Goal: Transaction & Acquisition: Purchase product/service

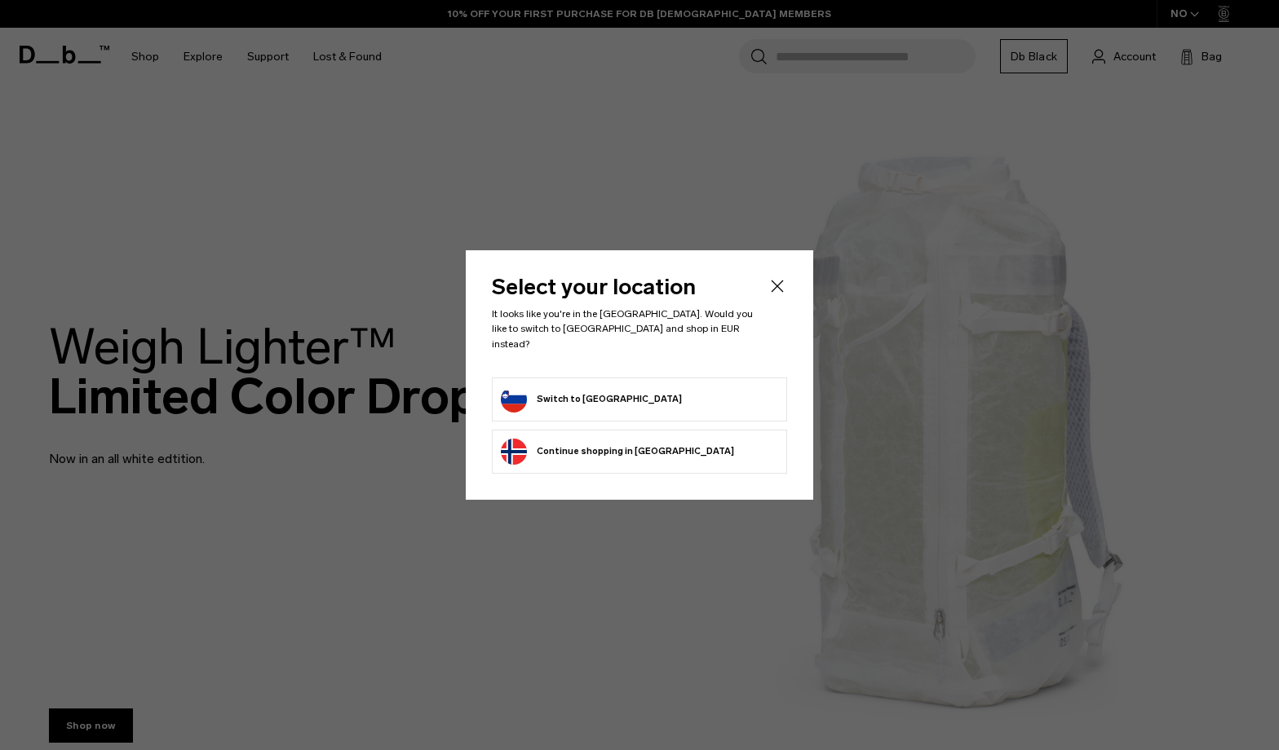
click at [546, 378] on li "Switch to Slovenia" at bounding box center [639, 400] width 295 height 44
click at [547, 387] on button "Switch to Slovenia" at bounding box center [591, 400] width 181 height 26
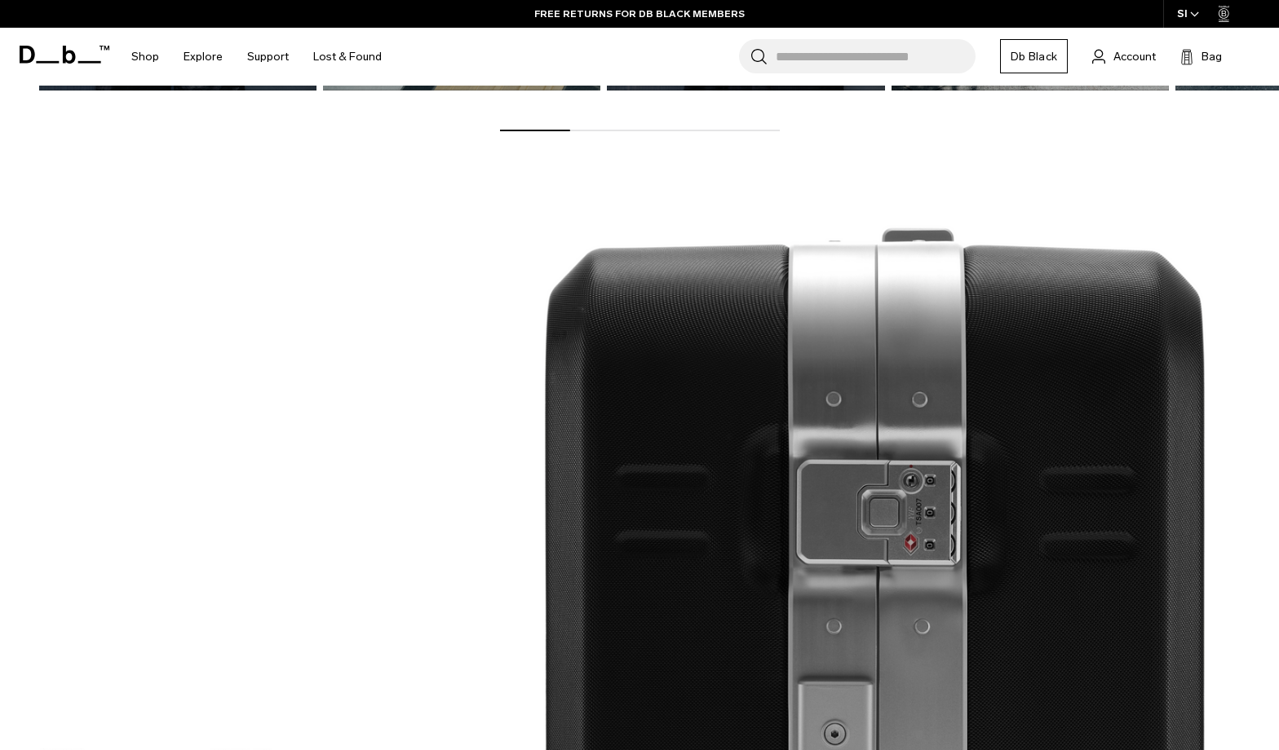
scroll to position [1434, 0]
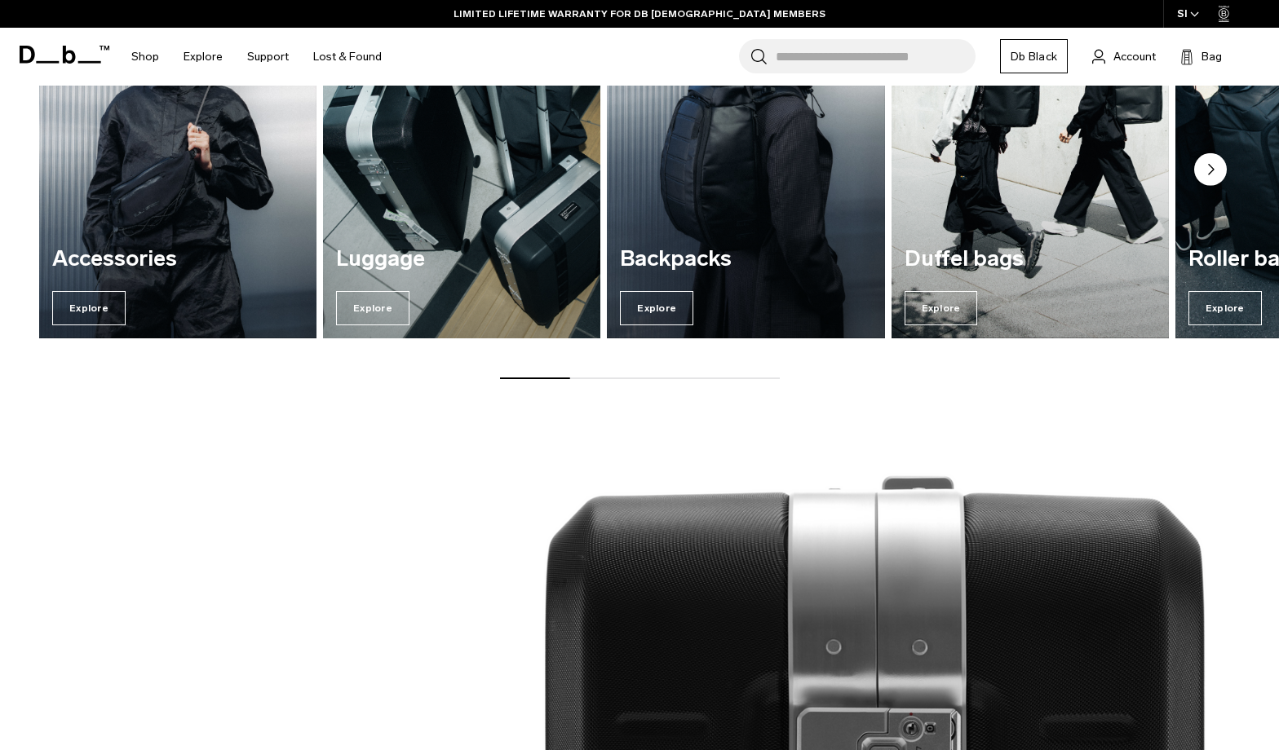
click at [380, 273] on div "Luggage Explore" at bounding box center [461, 286] width 277 height 104
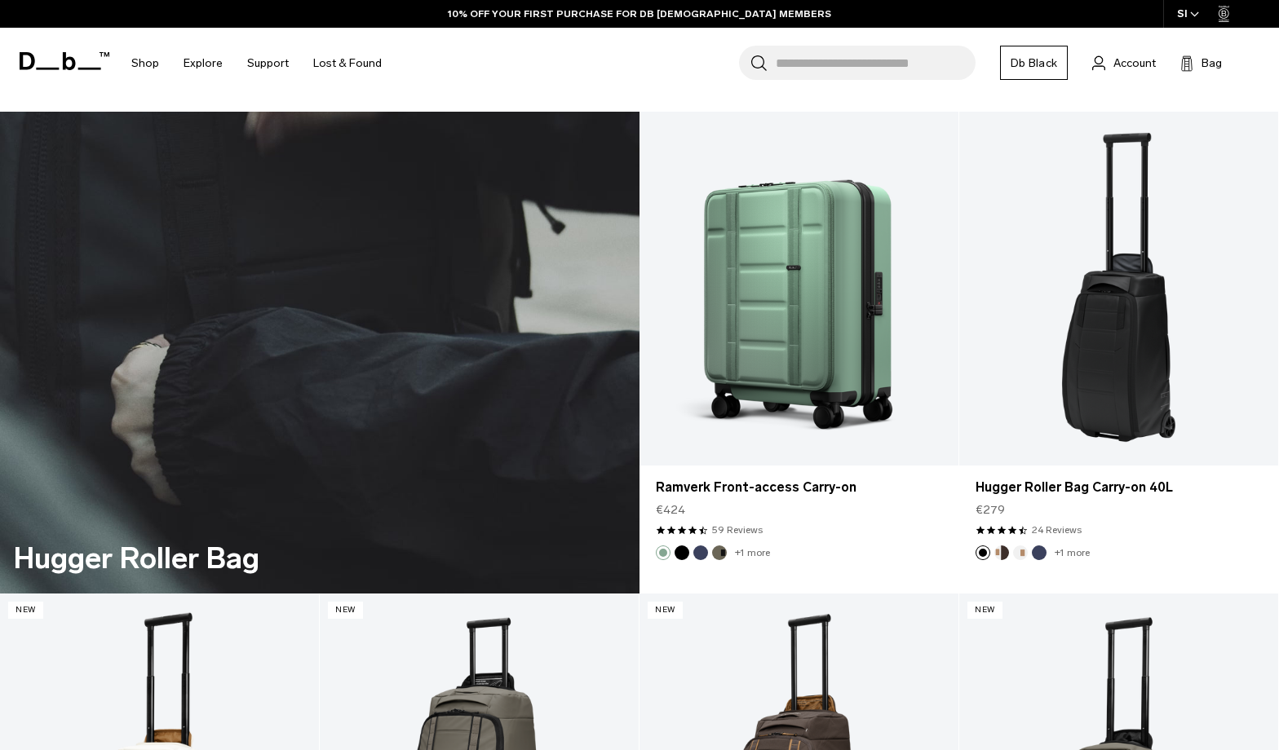
scroll to position [5547, 0]
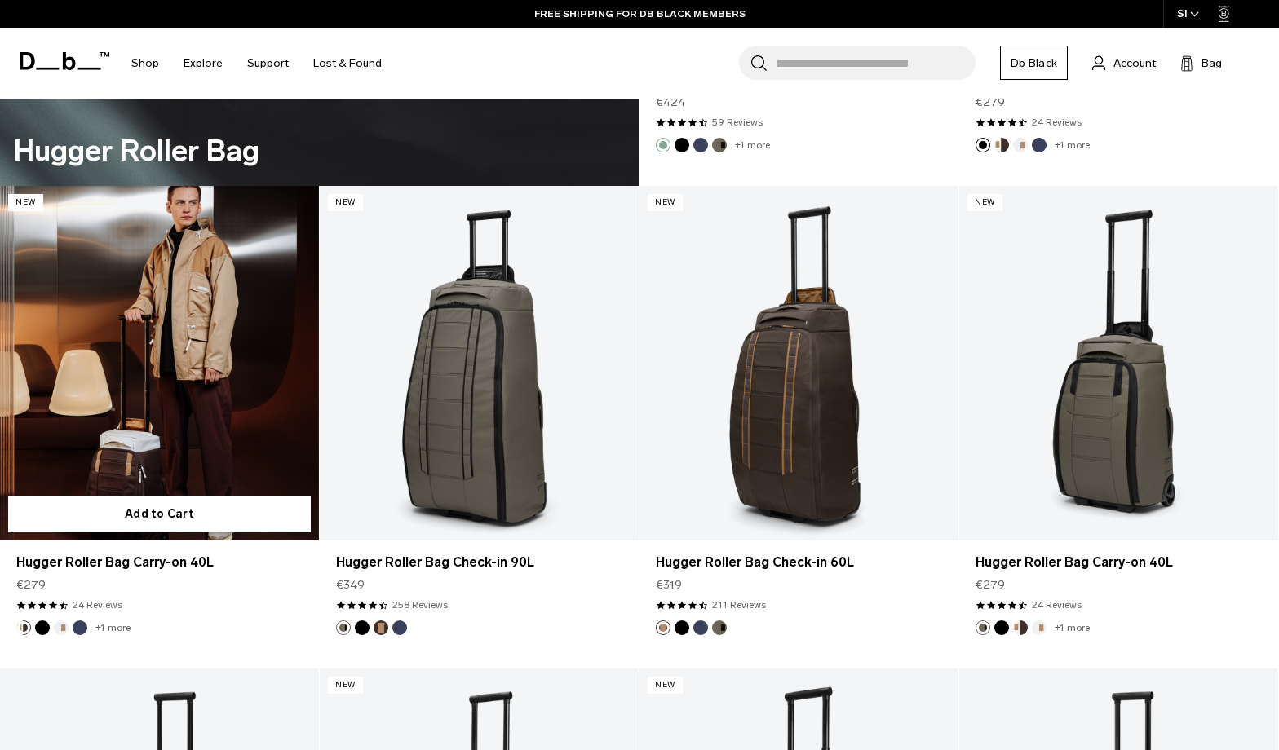
click at [180, 408] on link "Hugger Roller Bag Carry-on 40L" at bounding box center [159, 363] width 319 height 354
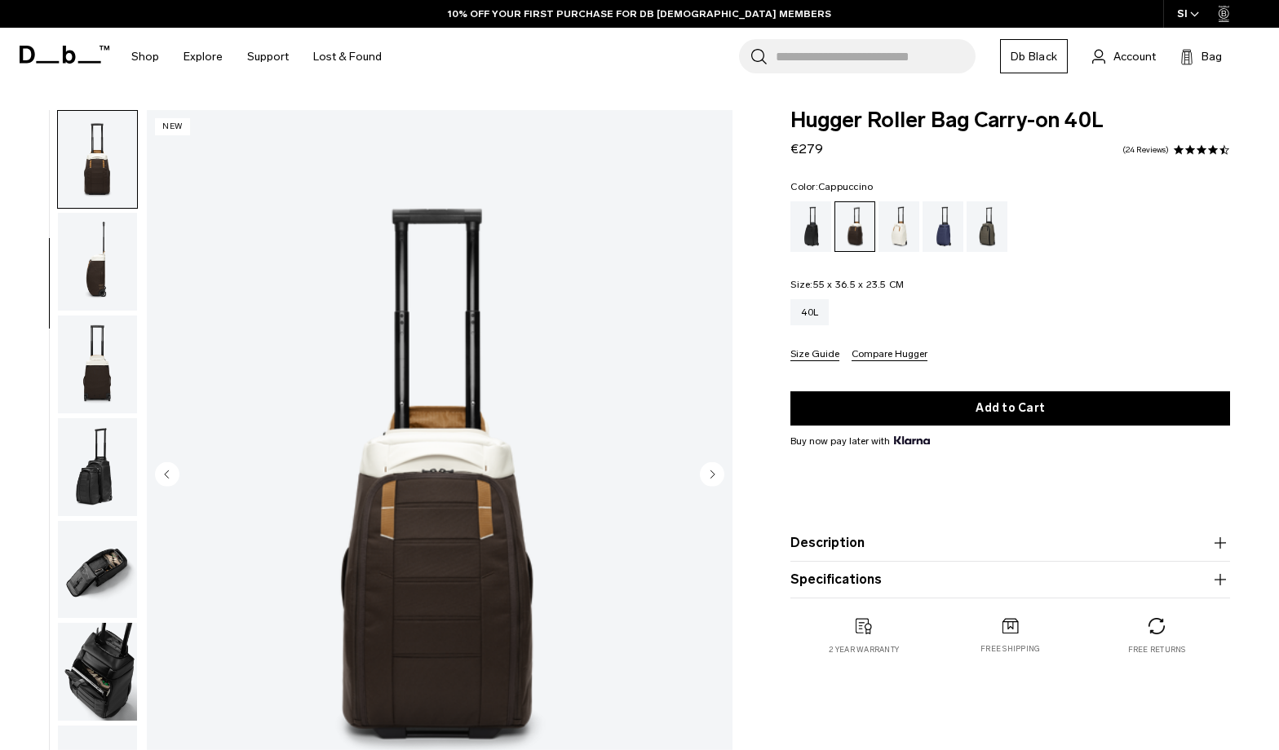
click at [711, 472] on circle "Next slide" at bounding box center [712, 474] width 24 height 24
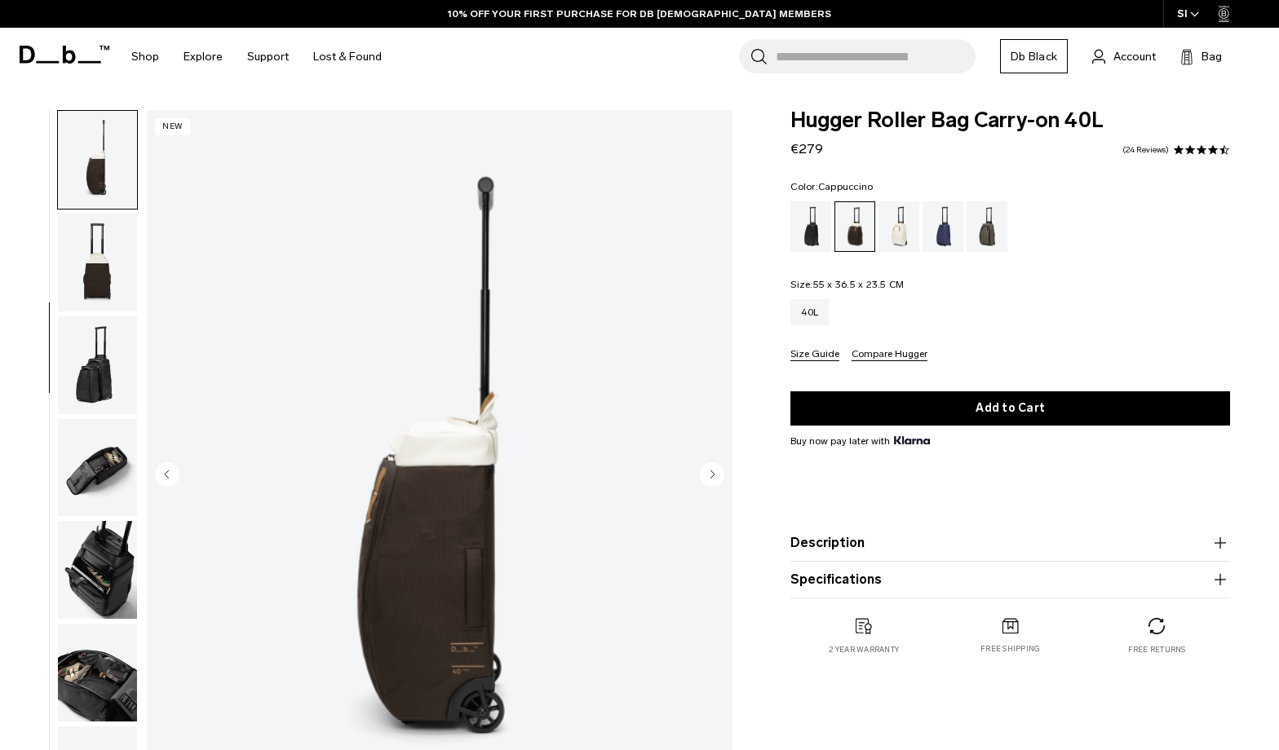
click at [711, 472] on circle "Next slide" at bounding box center [712, 474] width 24 height 24
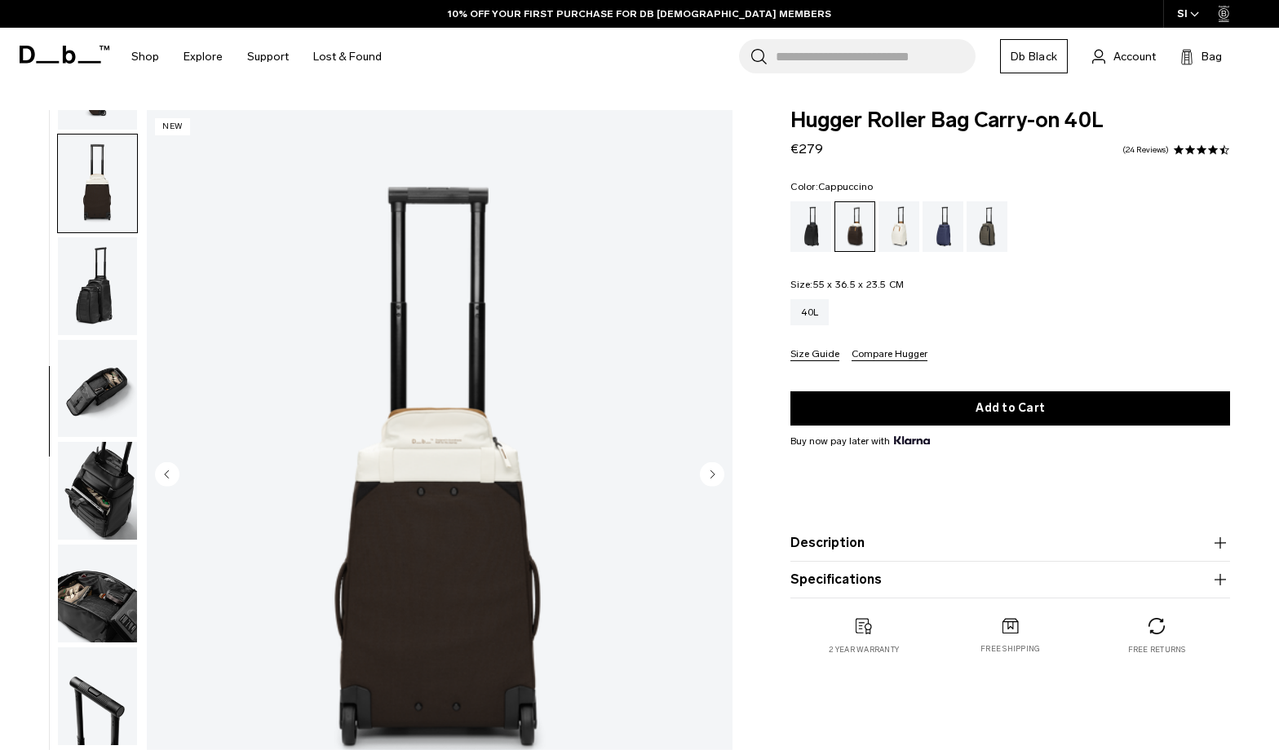
scroll to position [394, 0]
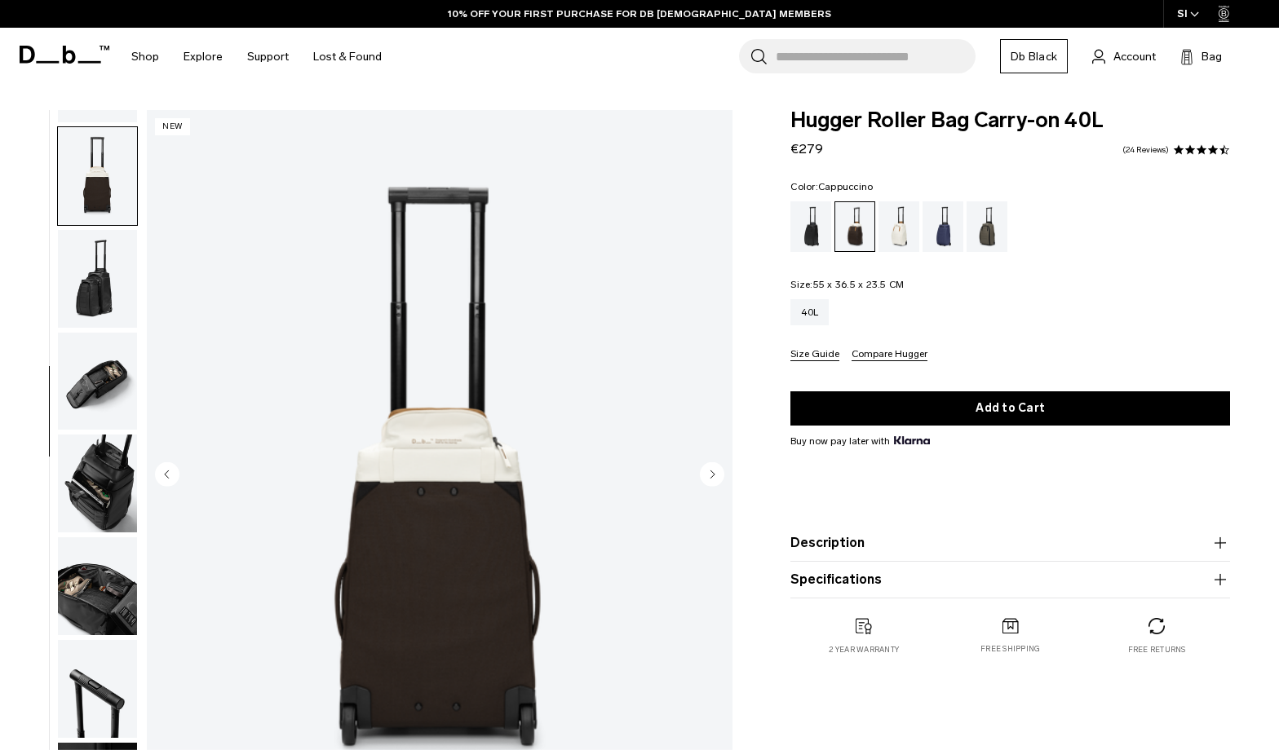
click at [711, 472] on circle "Next slide" at bounding box center [712, 474] width 24 height 24
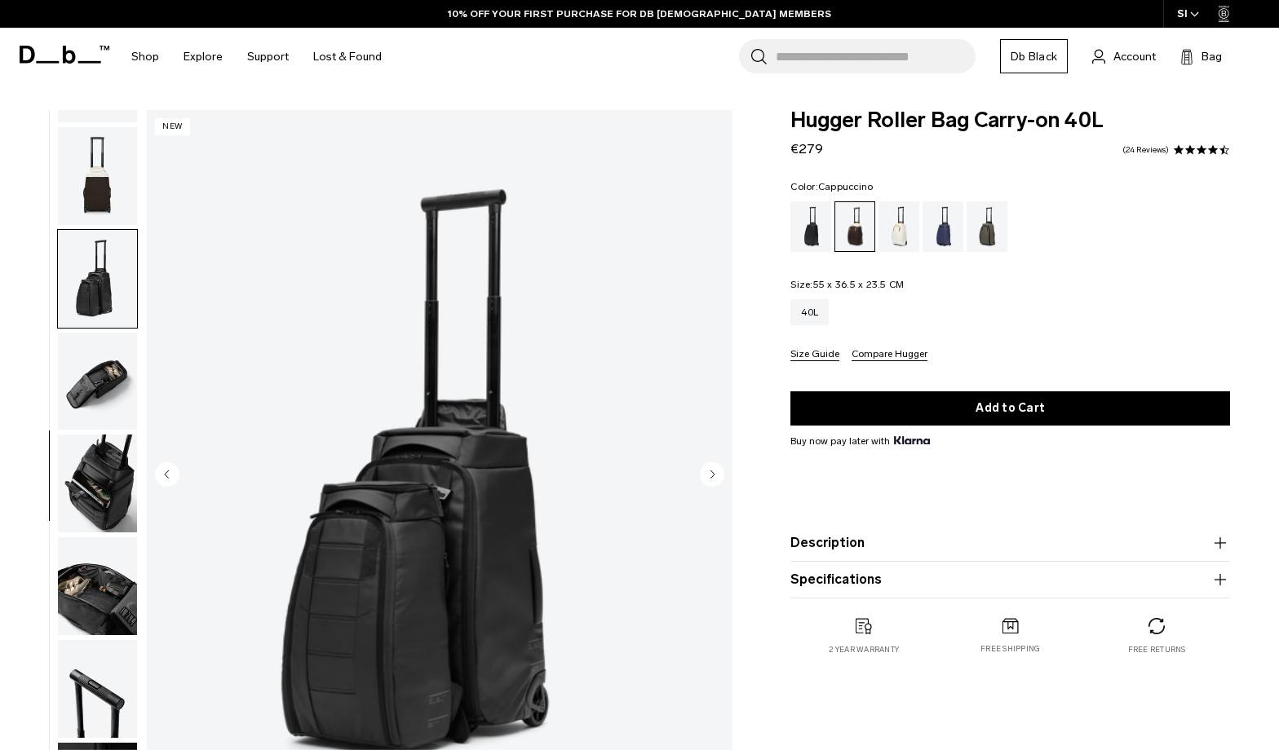
click at [711, 472] on circle "Next slide" at bounding box center [712, 474] width 24 height 24
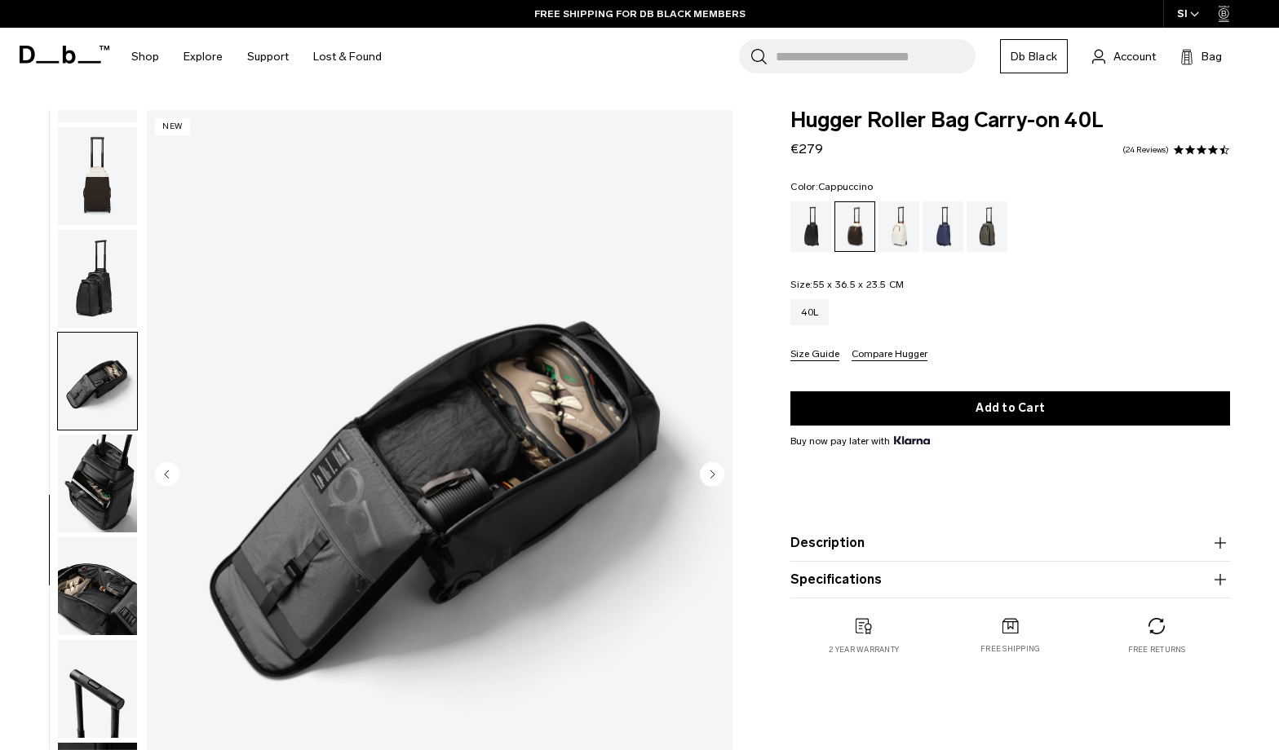
click at [711, 472] on circle "Next slide" at bounding box center [712, 474] width 24 height 24
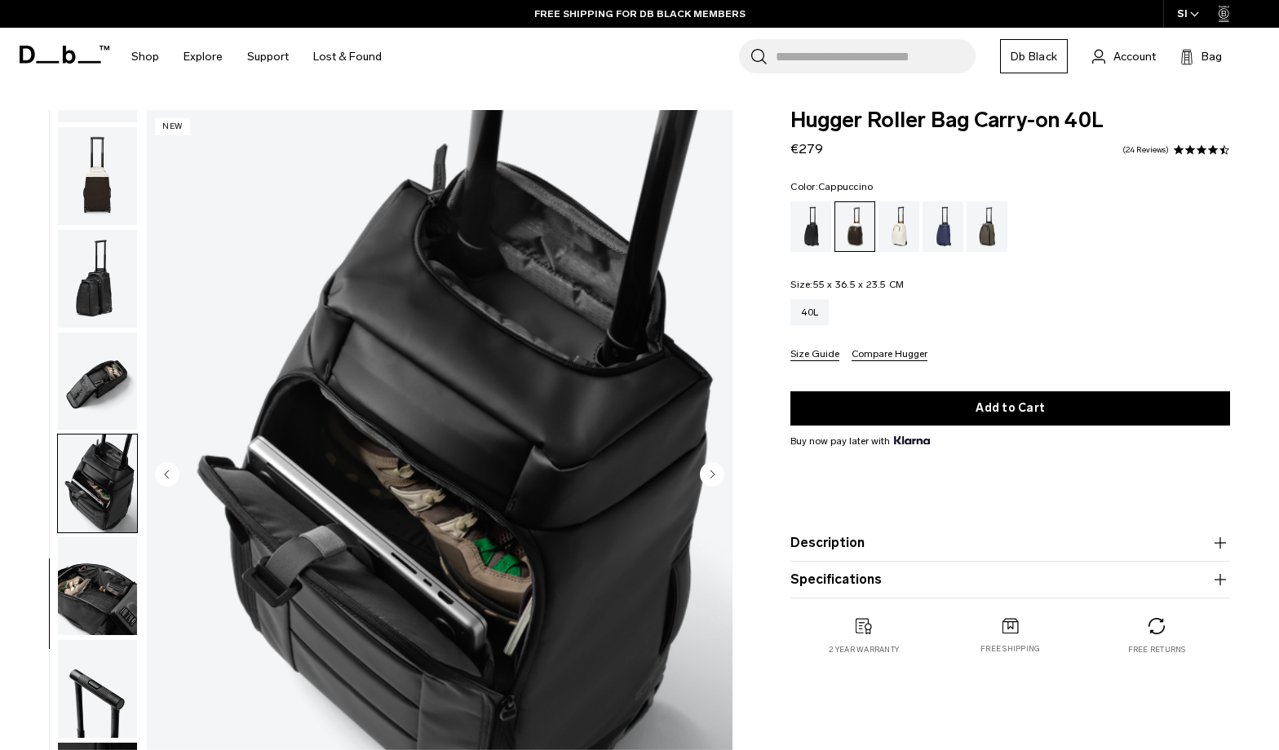
click at [711, 472] on circle "Next slide" at bounding box center [712, 474] width 24 height 24
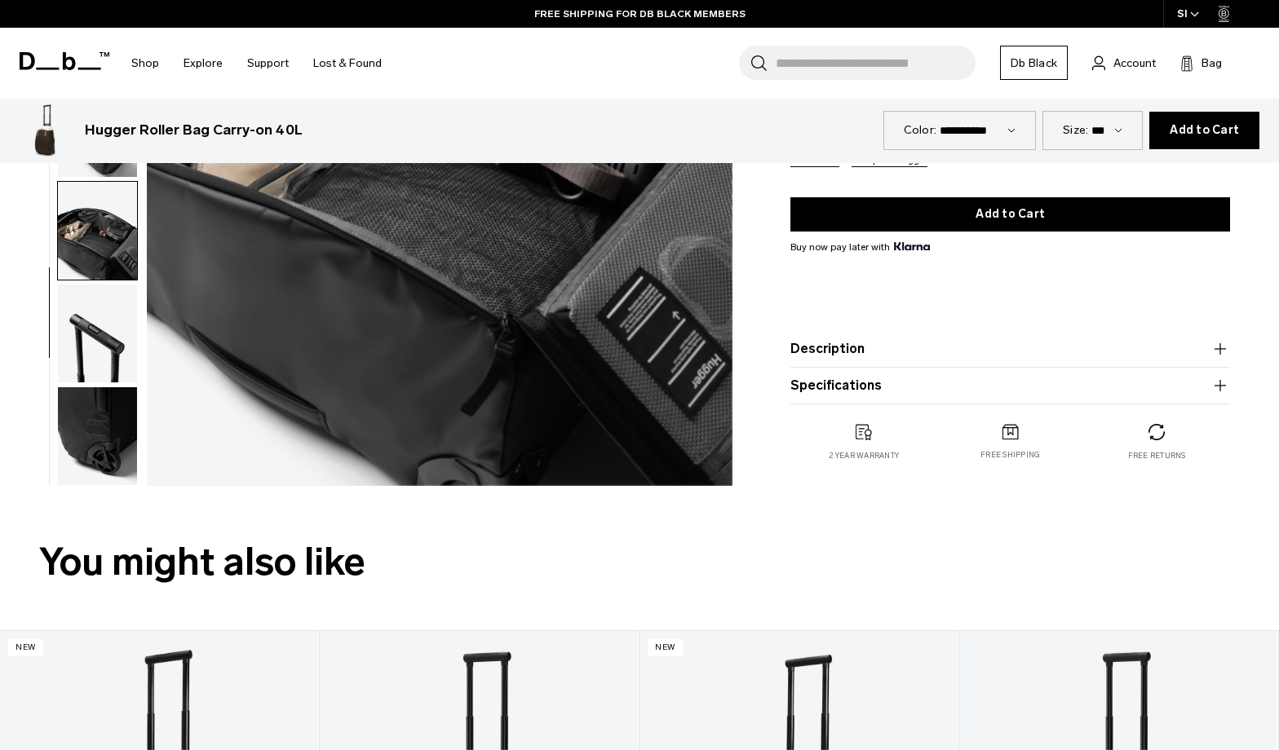
scroll to position [82, 0]
